Goal: Task Accomplishment & Management: Use online tool/utility

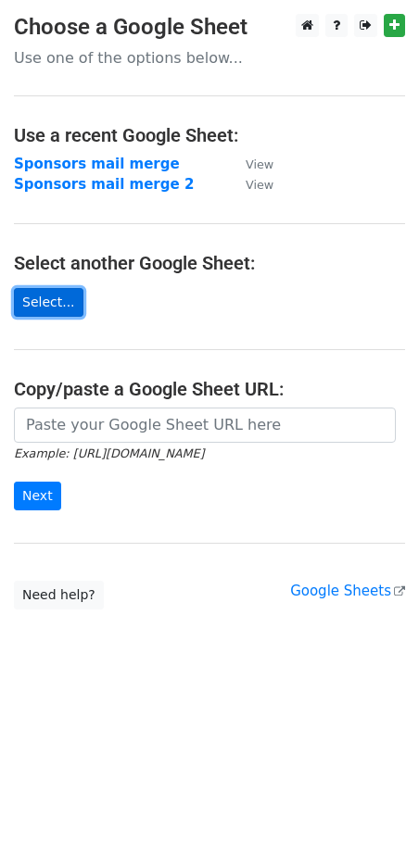
click at [50, 302] on link "Select..." at bounding box center [48, 302] width 69 height 29
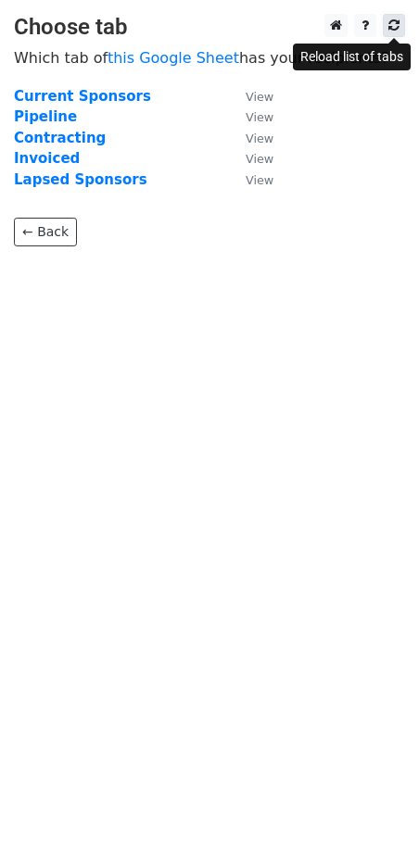
click at [395, 27] on icon at bounding box center [393, 25] width 11 height 13
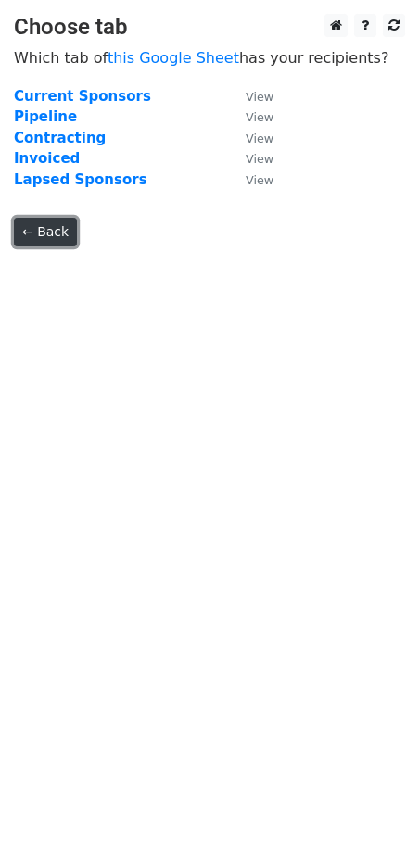
click at [23, 238] on link "← Back" at bounding box center [45, 232] width 63 height 29
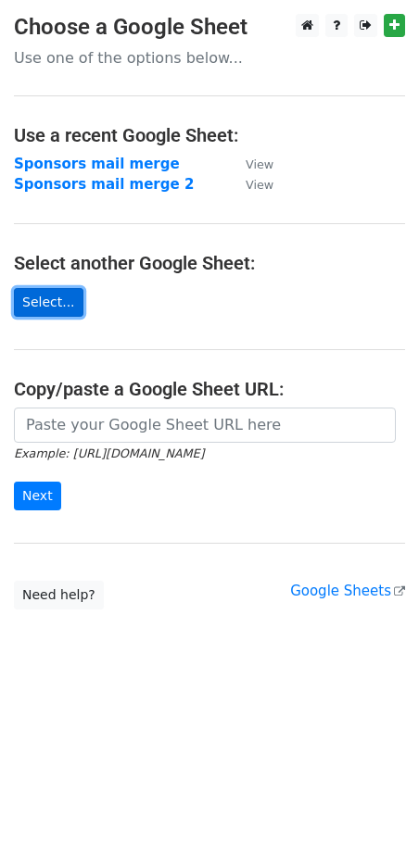
click at [67, 301] on link "Select..." at bounding box center [48, 302] width 69 height 29
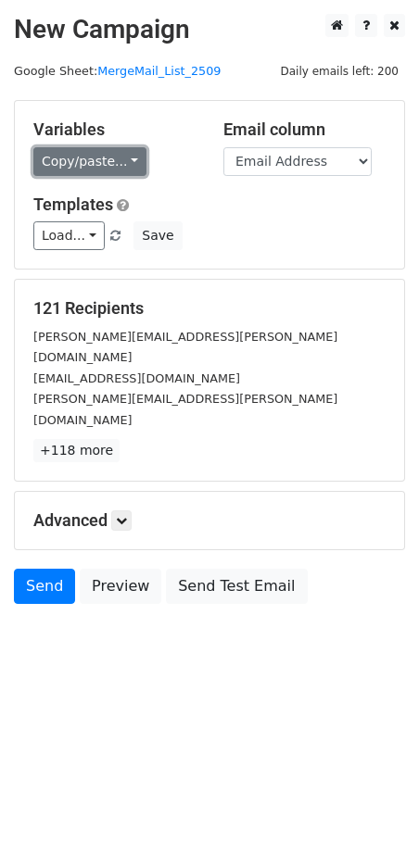
click at [127, 159] on link "Copy/paste..." at bounding box center [89, 161] width 113 height 29
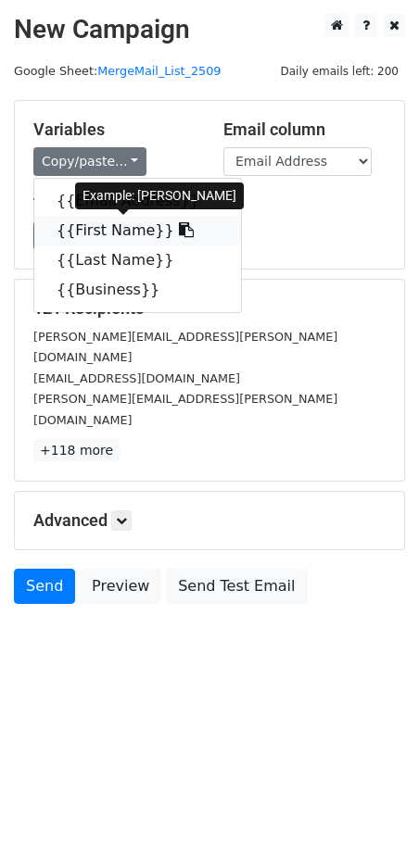
click at [112, 235] on link "{{First Name}}" at bounding box center [137, 231] width 207 height 30
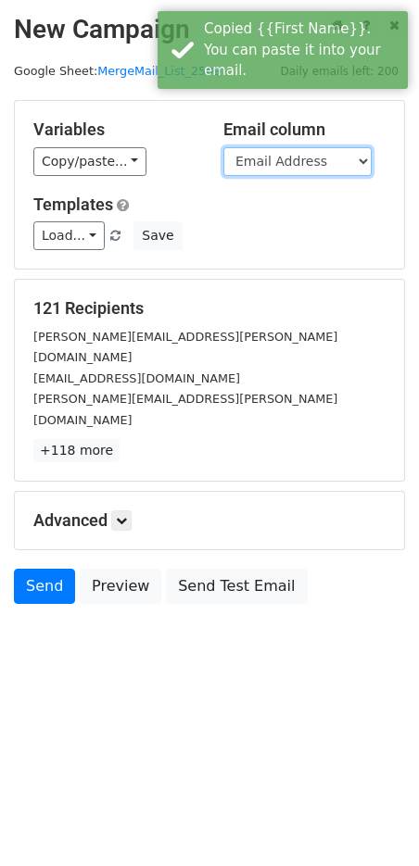
click at [291, 157] on select "Email Address First Name Last Name Business" at bounding box center [297, 161] width 148 height 29
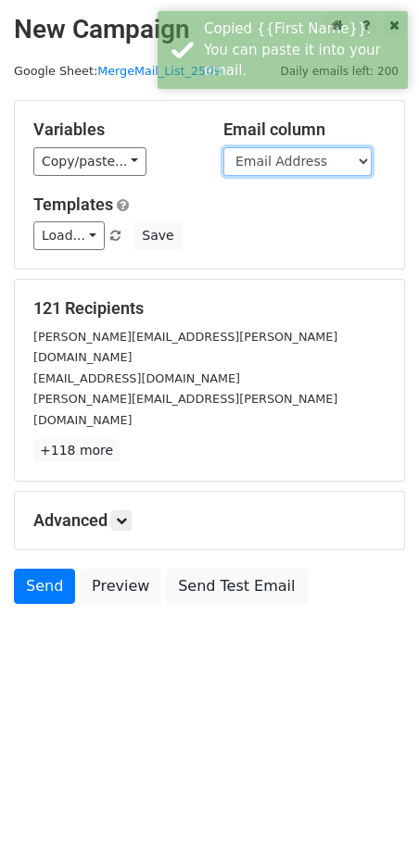
click at [223, 147] on select "Email Address First Name Last Name Business" at bounding box center [297, 161] width 148 height 29
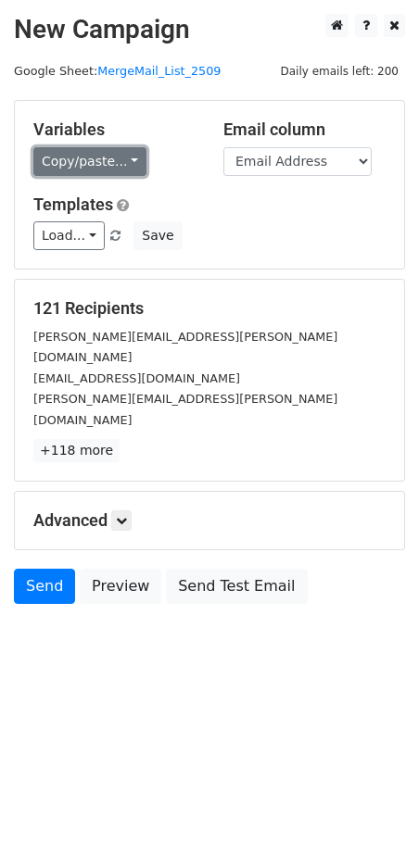
click at [121, 164] on link "Copy/paste..." at bounding box center [89, 161] width 113 height 29
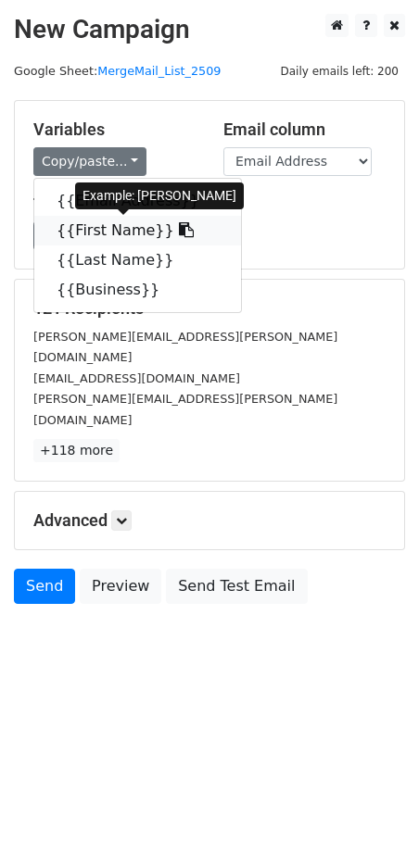
click at [121, 225] on link "{{First Name}}" at bounding box center [137, 231] width 207 height 30
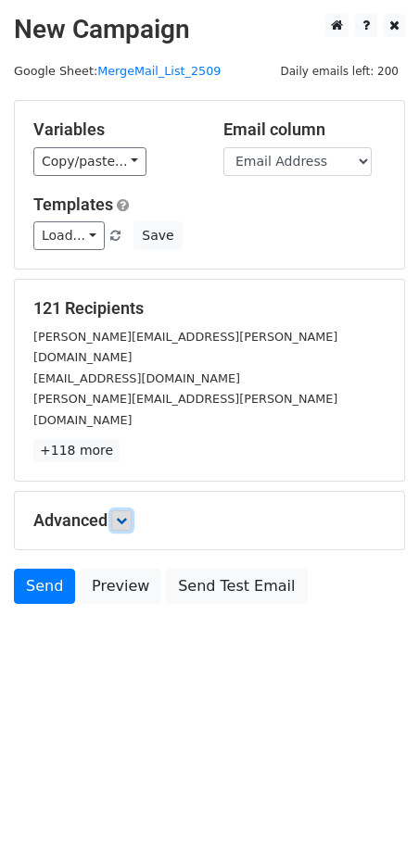
click at [121, 510] on link at bounding box center [121, 520] width 20 height 20
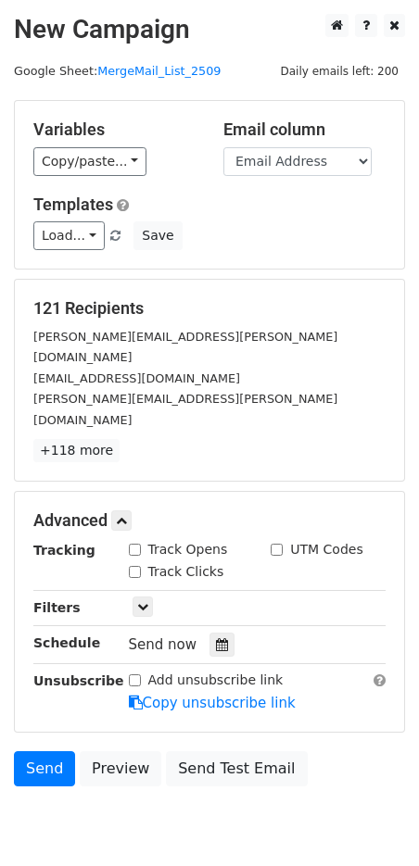
click at [135, 544] on input "Track Opens" at bounding box center [135, 550] width 12 height 12
checkbox input "true"
click at [134, 566] on input "Track Clicks" at bounding box center [135, 572] width 12 height 12
checkbox input "true"
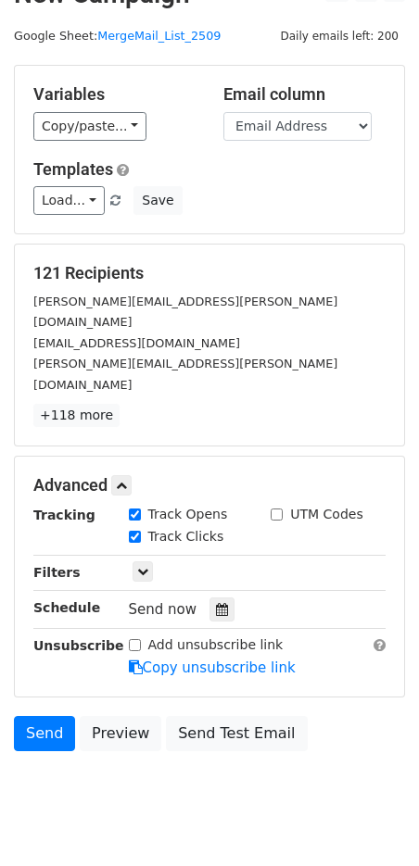
click at [135, 639] on input "Add unsubscribe link" at bounding box center [135, 645] width 12 height 12
checkbox input "true"
